Goal: Find contact information: Find contact information

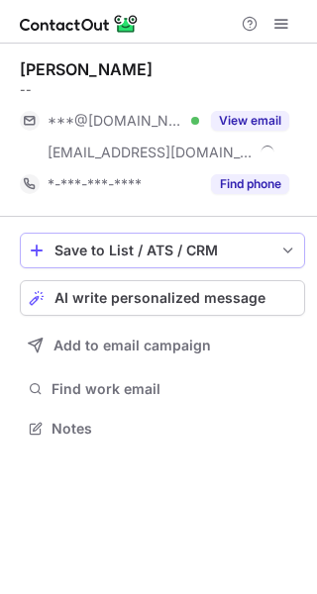
scroll to position [415, 317]
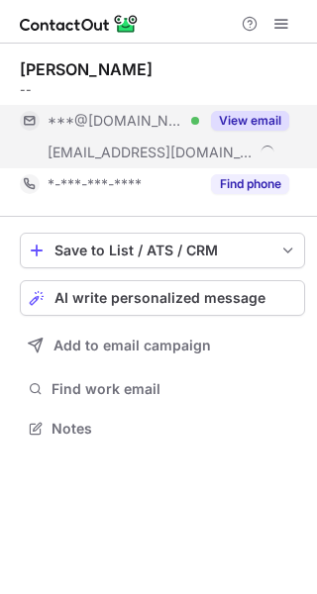
click at [254, 117] on button "View email" at bounding box center [250, 121] width 78 height 20
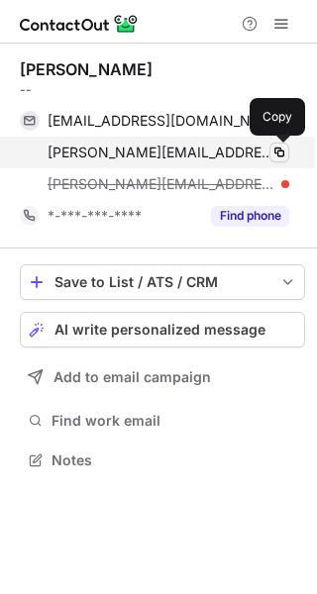
click at [276, 149] on span at bounding box center [279, 153] width 16 height 16
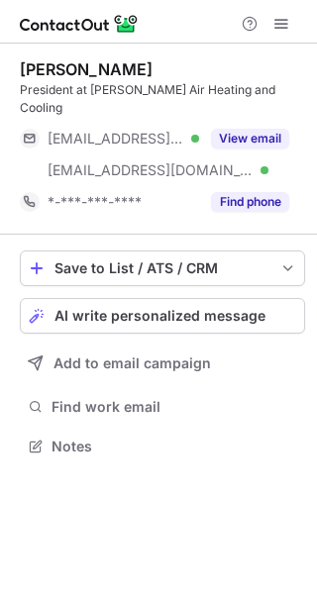
scroll to position [415, 317]
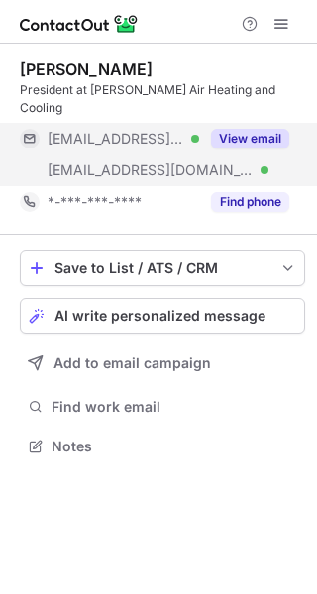
click at [251, 129] on button "View email" at bounding box center [250, 139] width 78 height 20
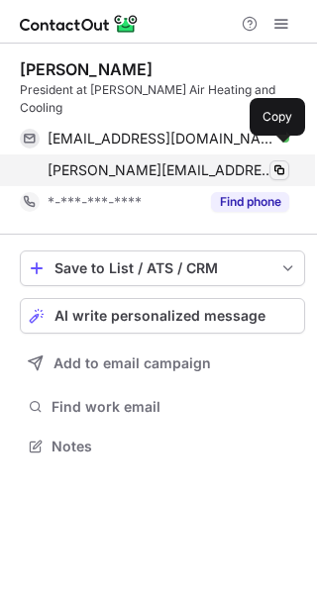
click at [276, 162] on span at bounding box center [279, 170] width 16 height 16
